Goal: Information Seeking & Learning: Learn about a topic

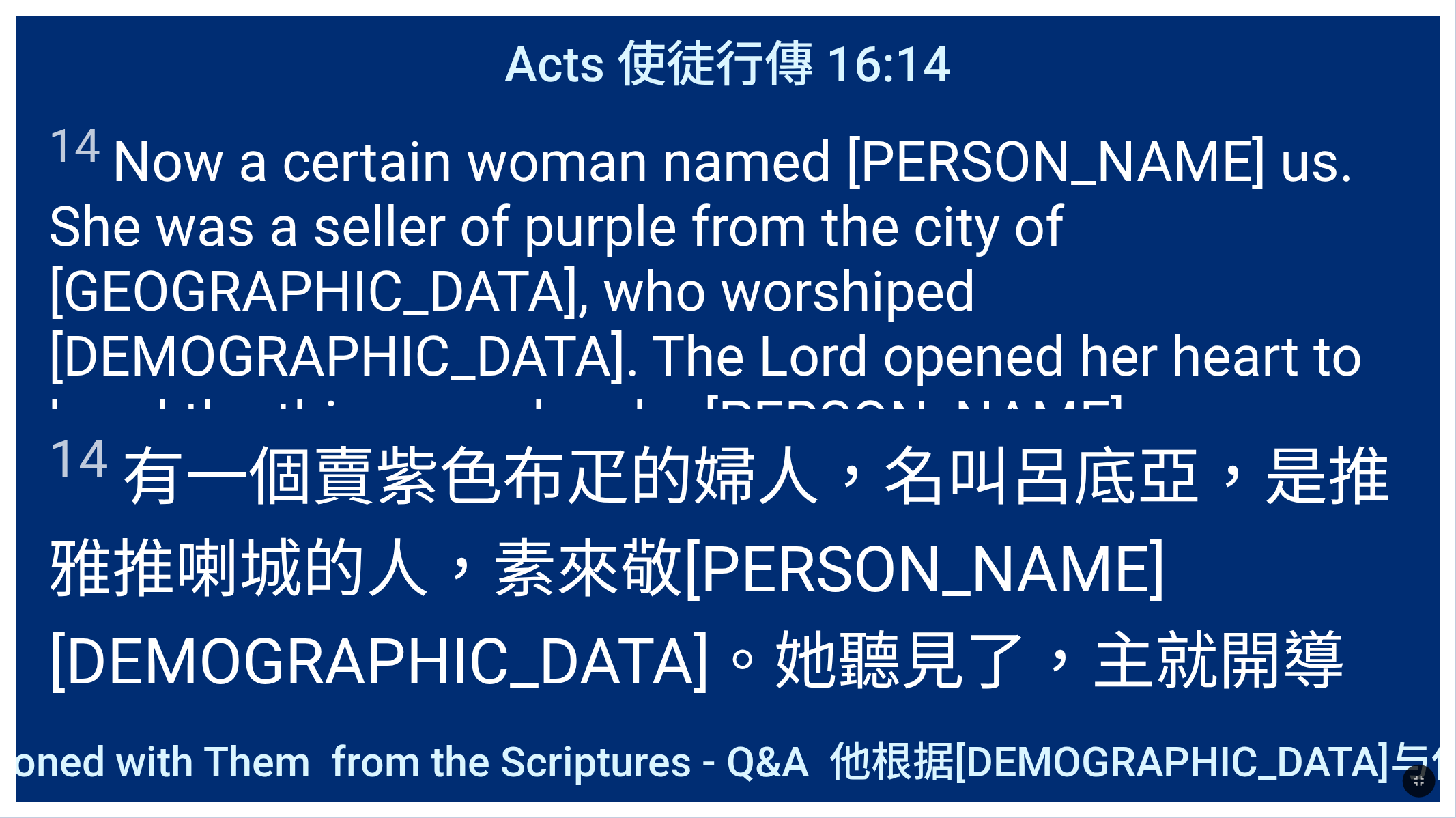
click at [373, 716] on div "He Reasoned with Them from the Scriptures - Q&A 他根据圣经与他们推理" at bounding box center [728, 758] width 1424 height 87
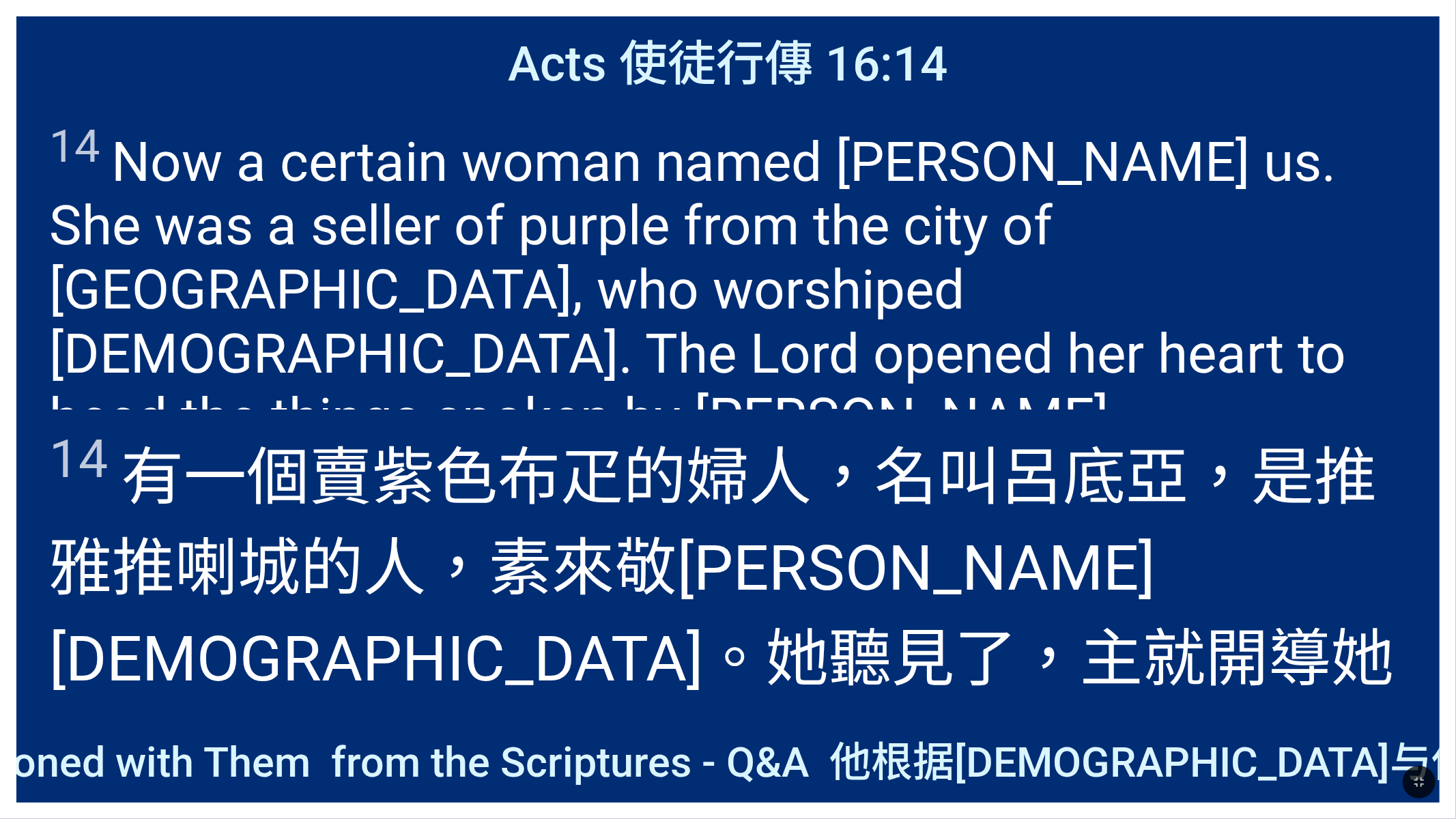
click at [373, 716] on div "He Reasoned with Them from the Scriptures - Q&A 他根据圣经与他们推理" at bounding box center [728, 758] width 1423 height 87
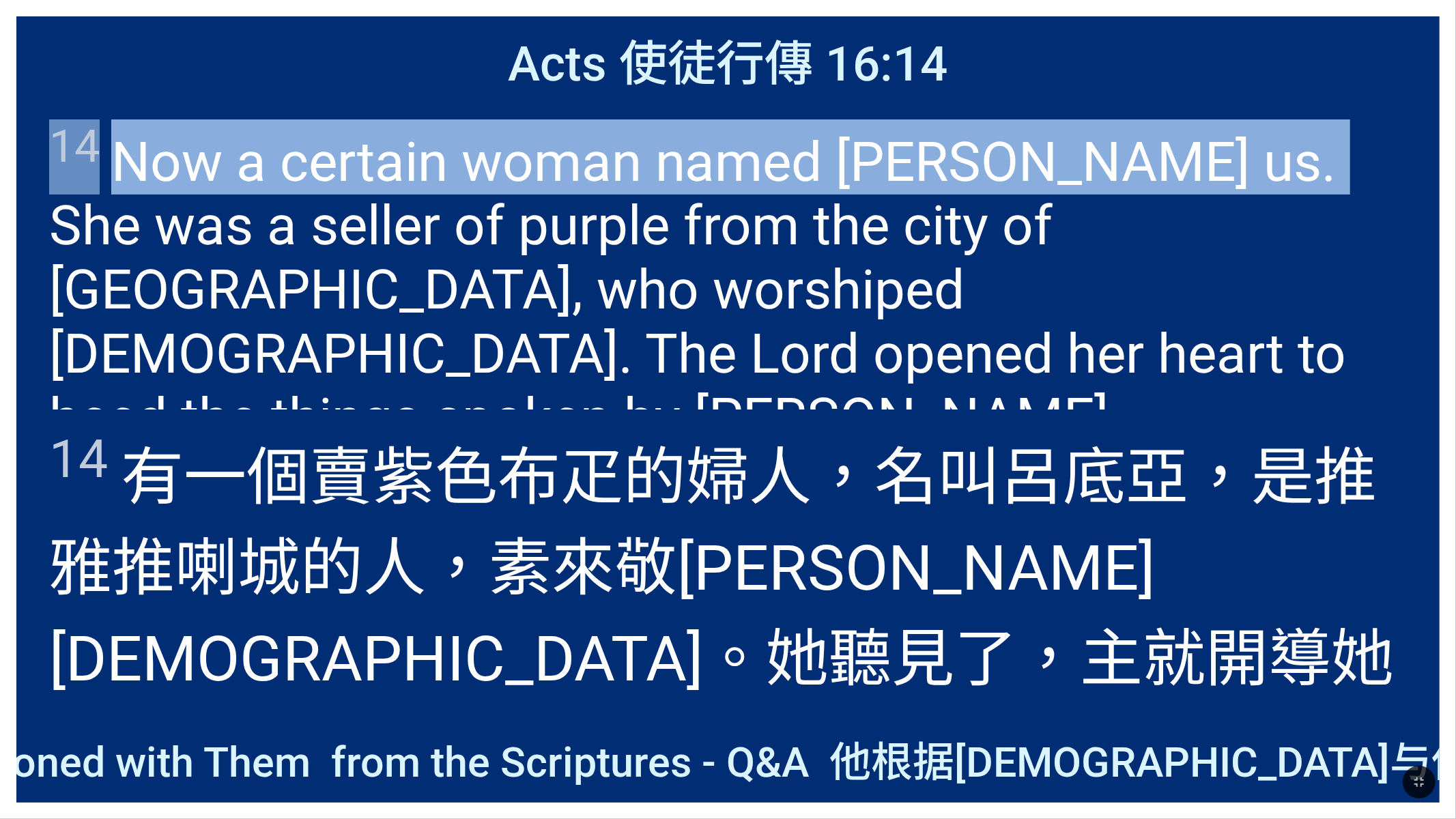
drag, startPoint x: 1285, startPoint y: 64, endPoint x: 1273, endPoint y: 181, distance: 117.6
click at [1274, 182] on div "Acts 使徒行傳 16:14 Acts 使徒行傳 16:14 14 Now a certain woman named Lydia heard us. Sh…" at bounding box center [728, 409] width 1423 height 786
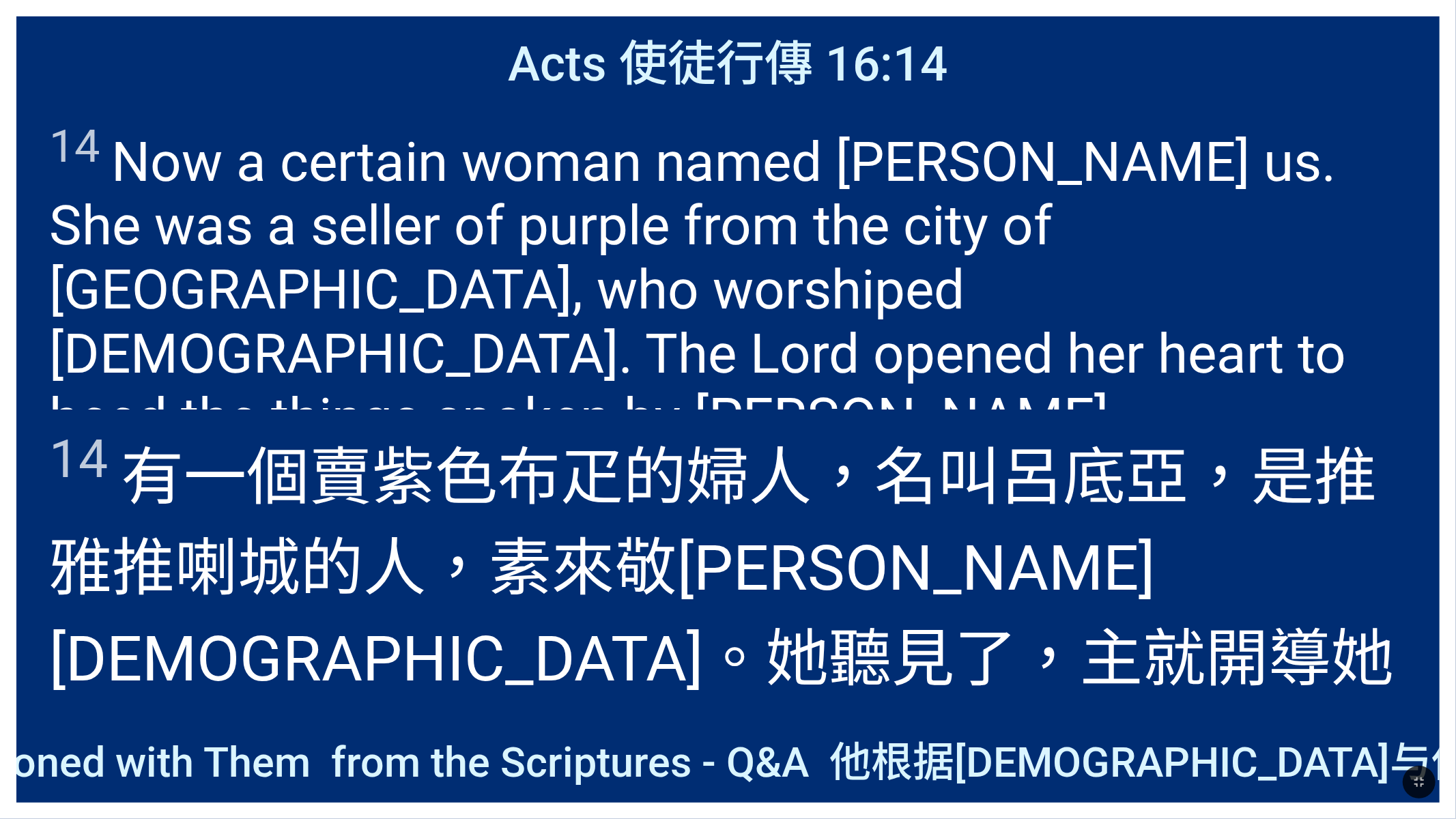
click at [1372, 126] on span "14 Now a certain woman named Lydia heard us. She was a seller of purple from th…" at bounding box center [728, 285] width 1357 height 331
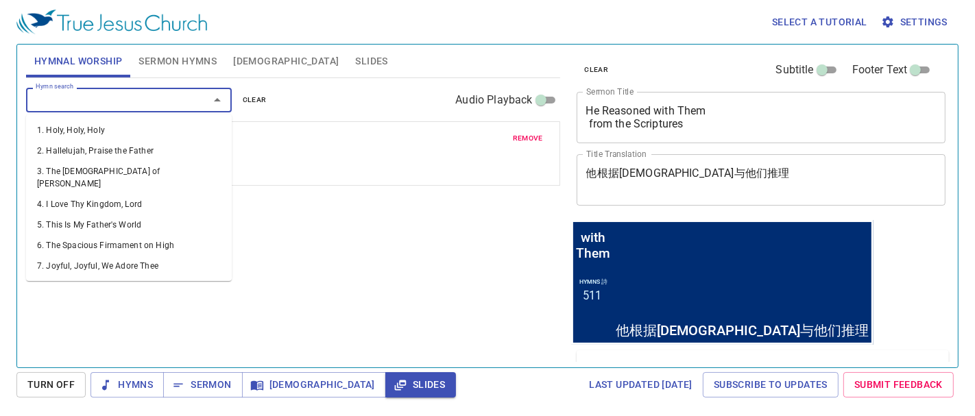
scroll to position [2057, 0]
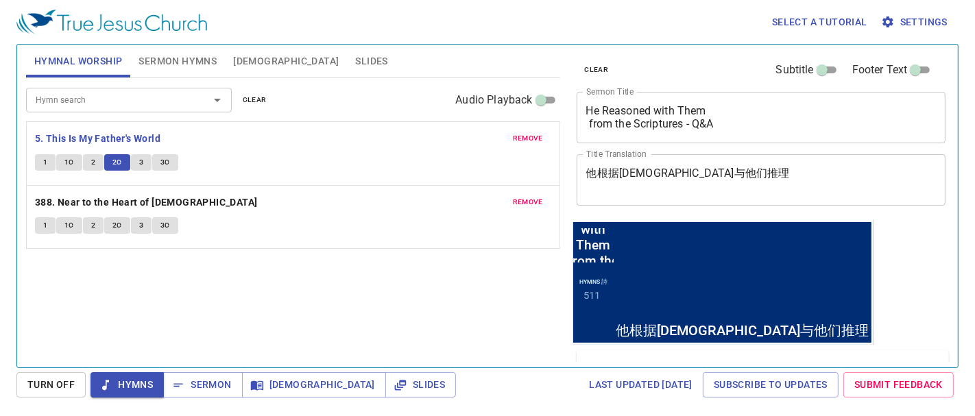
click at [134, 164] on button "3" at bounding box center [141, 162] width 21 height 16
click at [141, 163] on span "3" at bounding box center [141, 162] width 4 height 12
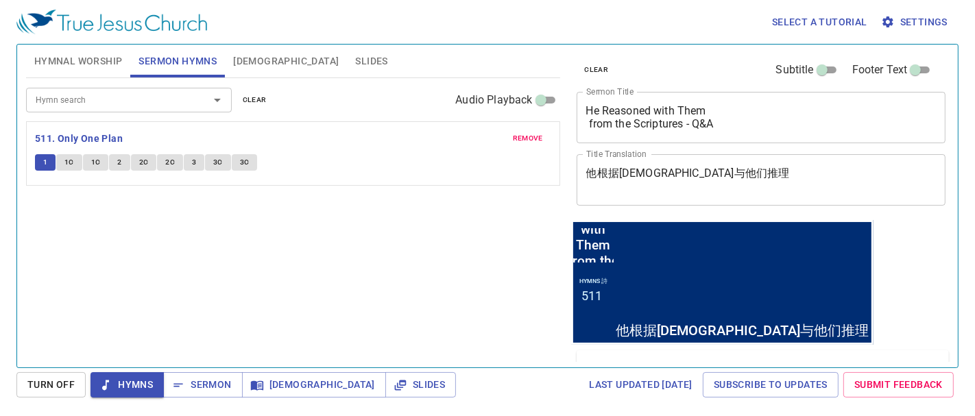
click at [67, 154] on button "1C" at bounding box center [69, 162] width 26 height 16
click at [69, 163] on span "1C" at bounding box center [69, 162] width 10 height 12
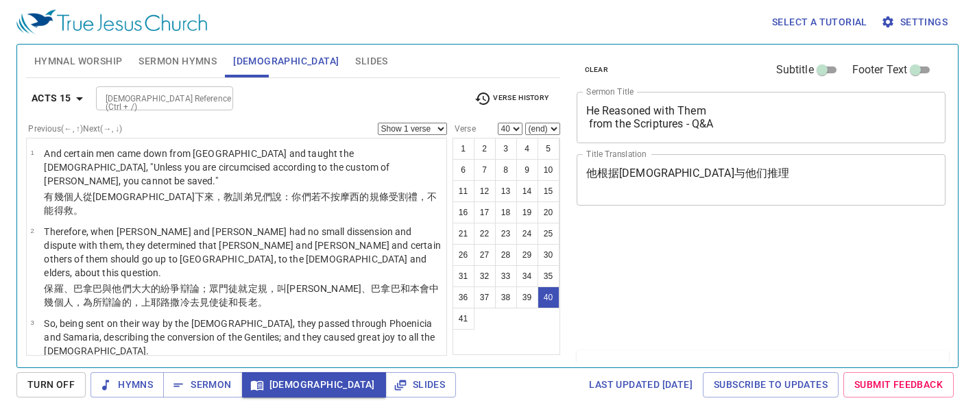
select select "40"
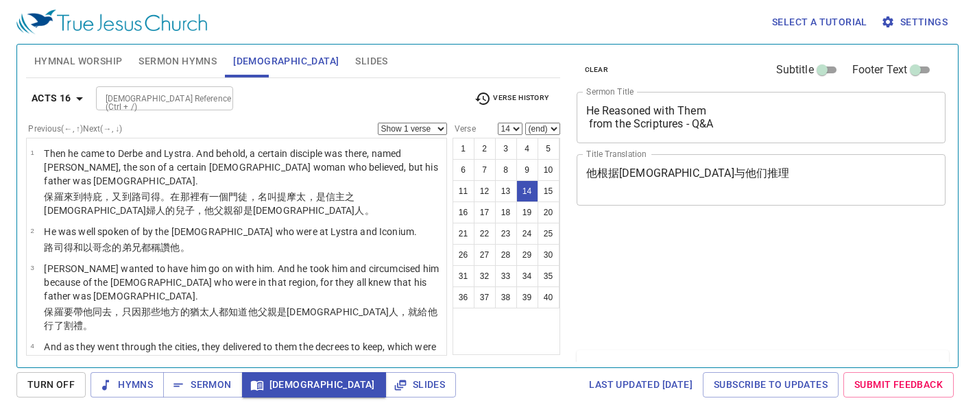
select select "14"
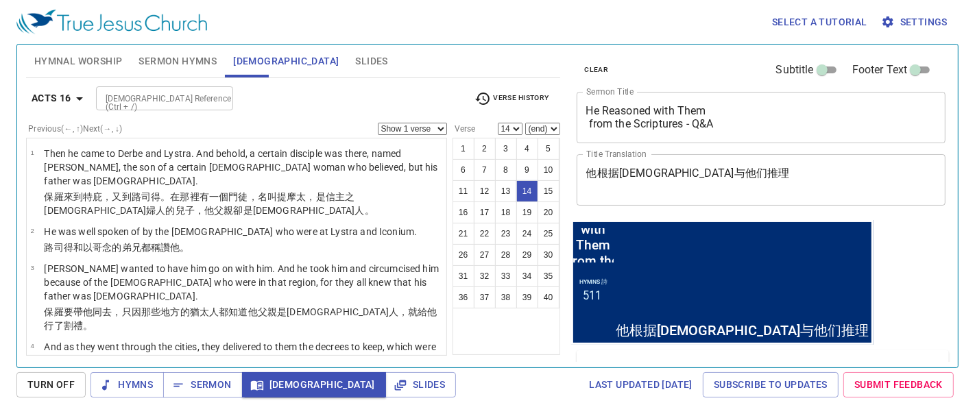
scroll to position [595, 0]
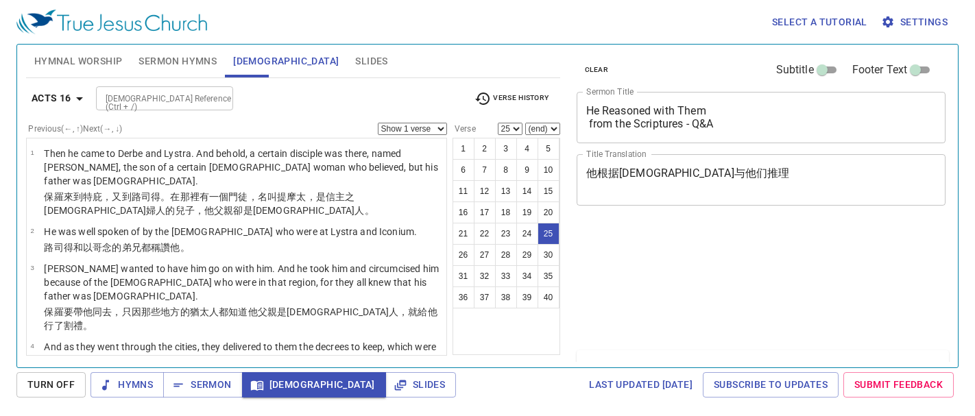
select select "25"
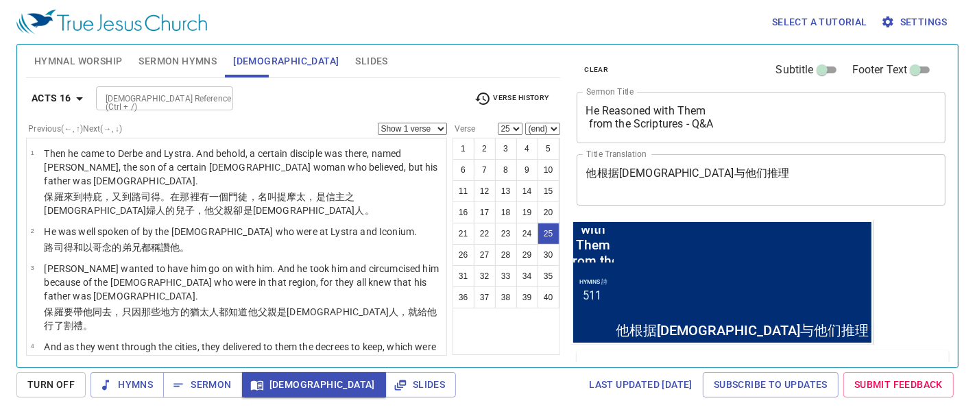
scroll to position [1223, 0]
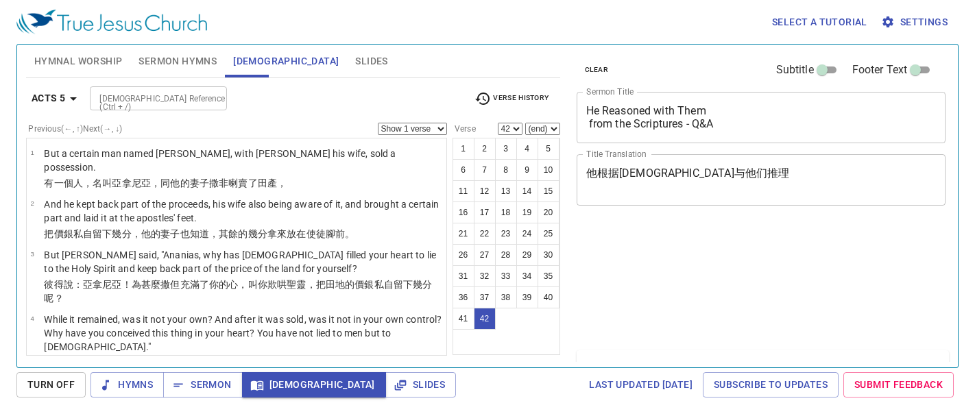
select select "42"
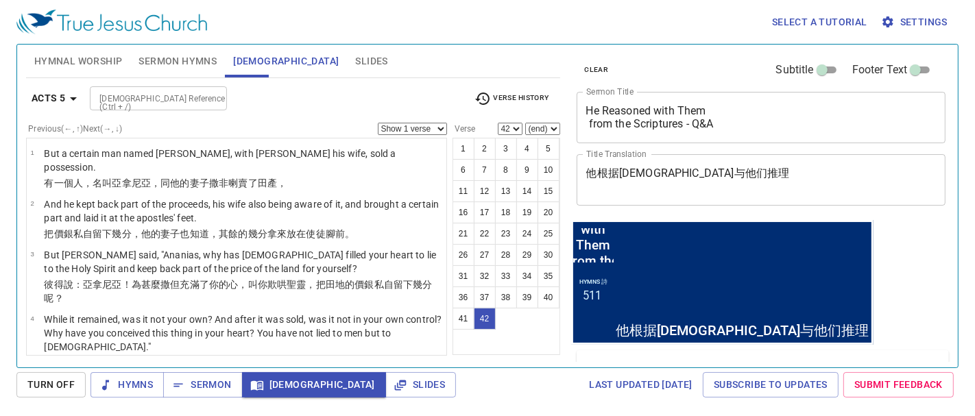
scroll to position [2049, 0]
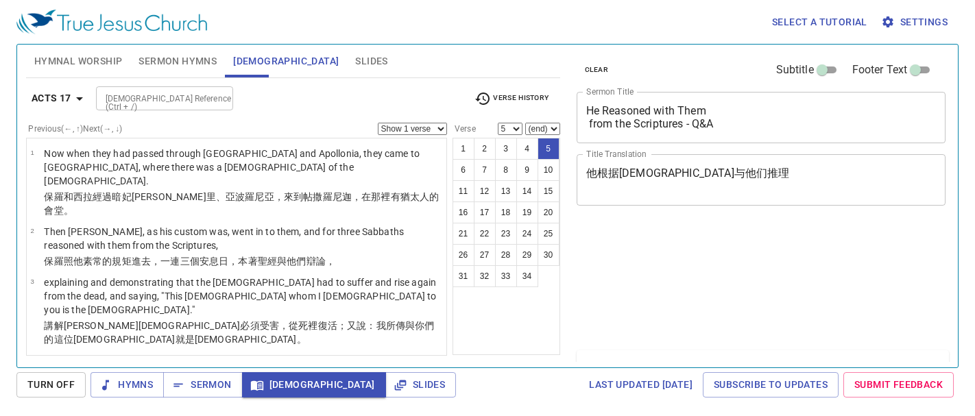
select select "5"
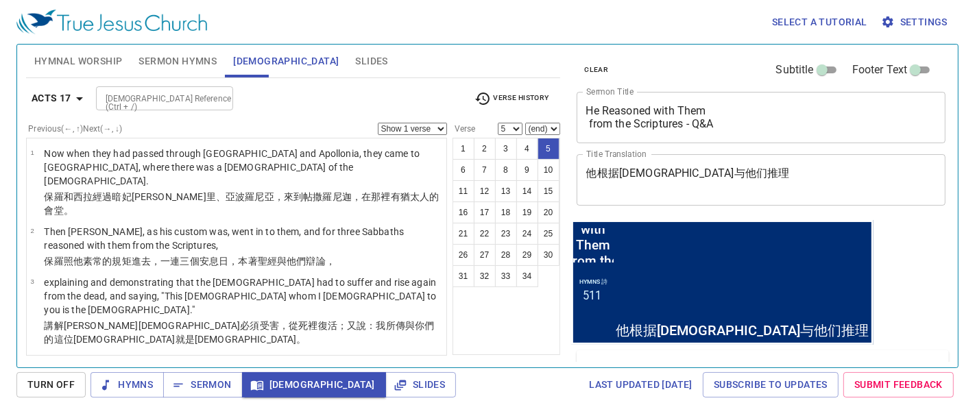
scroll to position [152, 0]
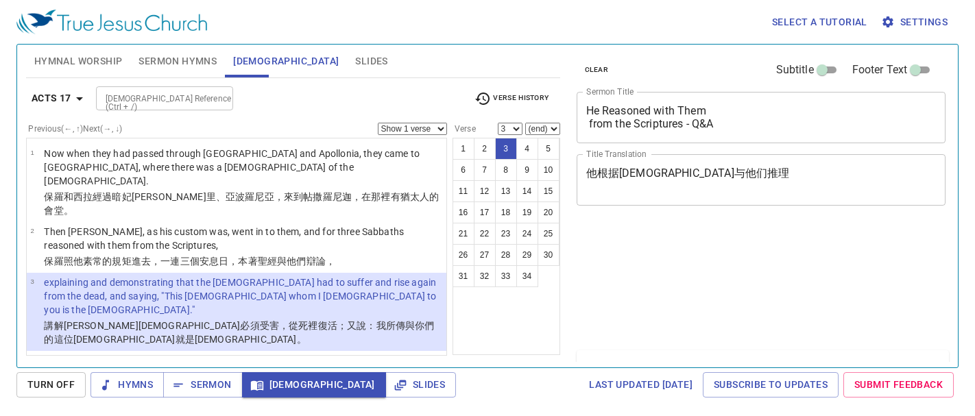
select select "3"
